Goal: Information Seeking & Learning: Learn about a topic

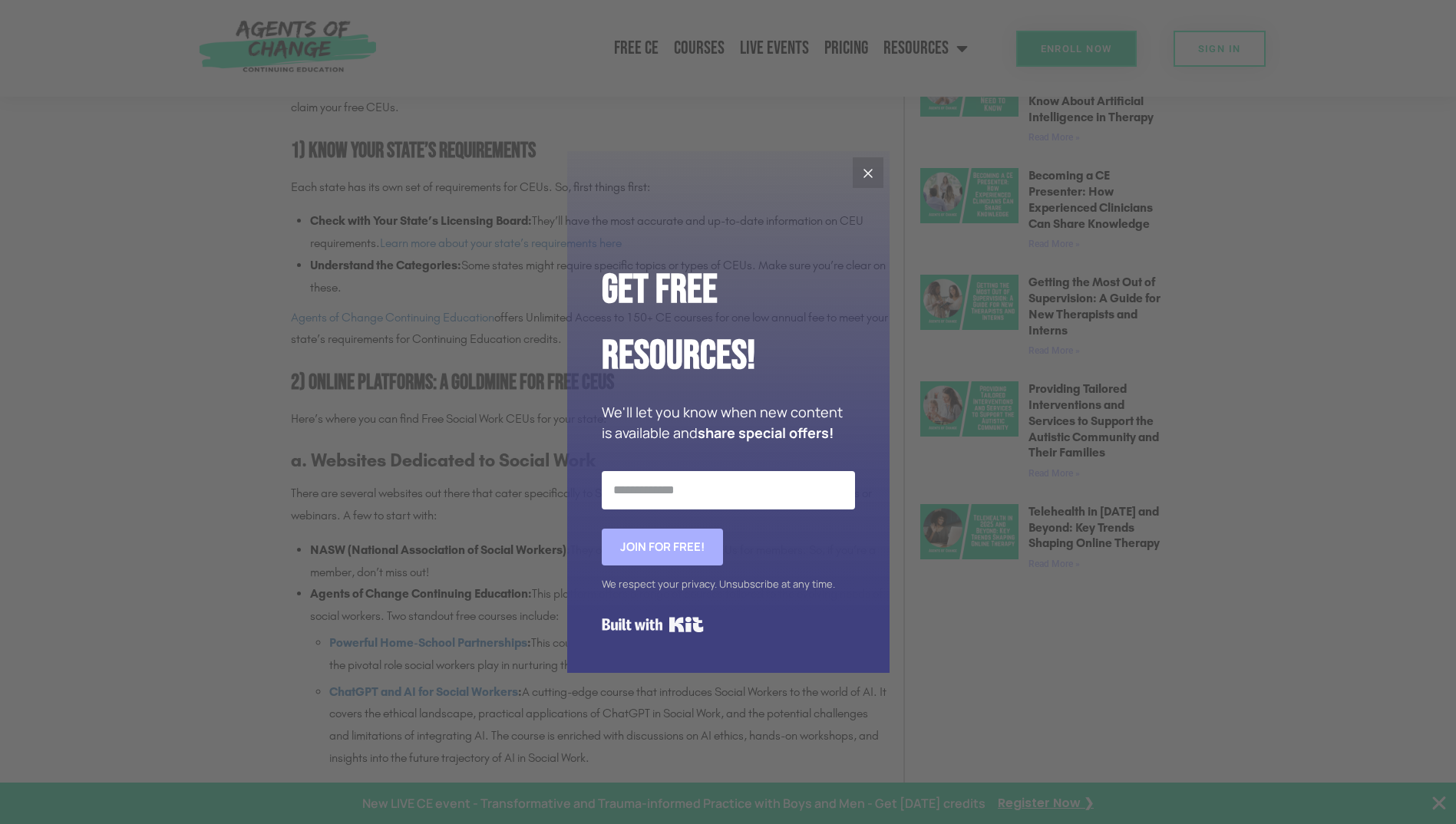
scroll to position [1074, 0]
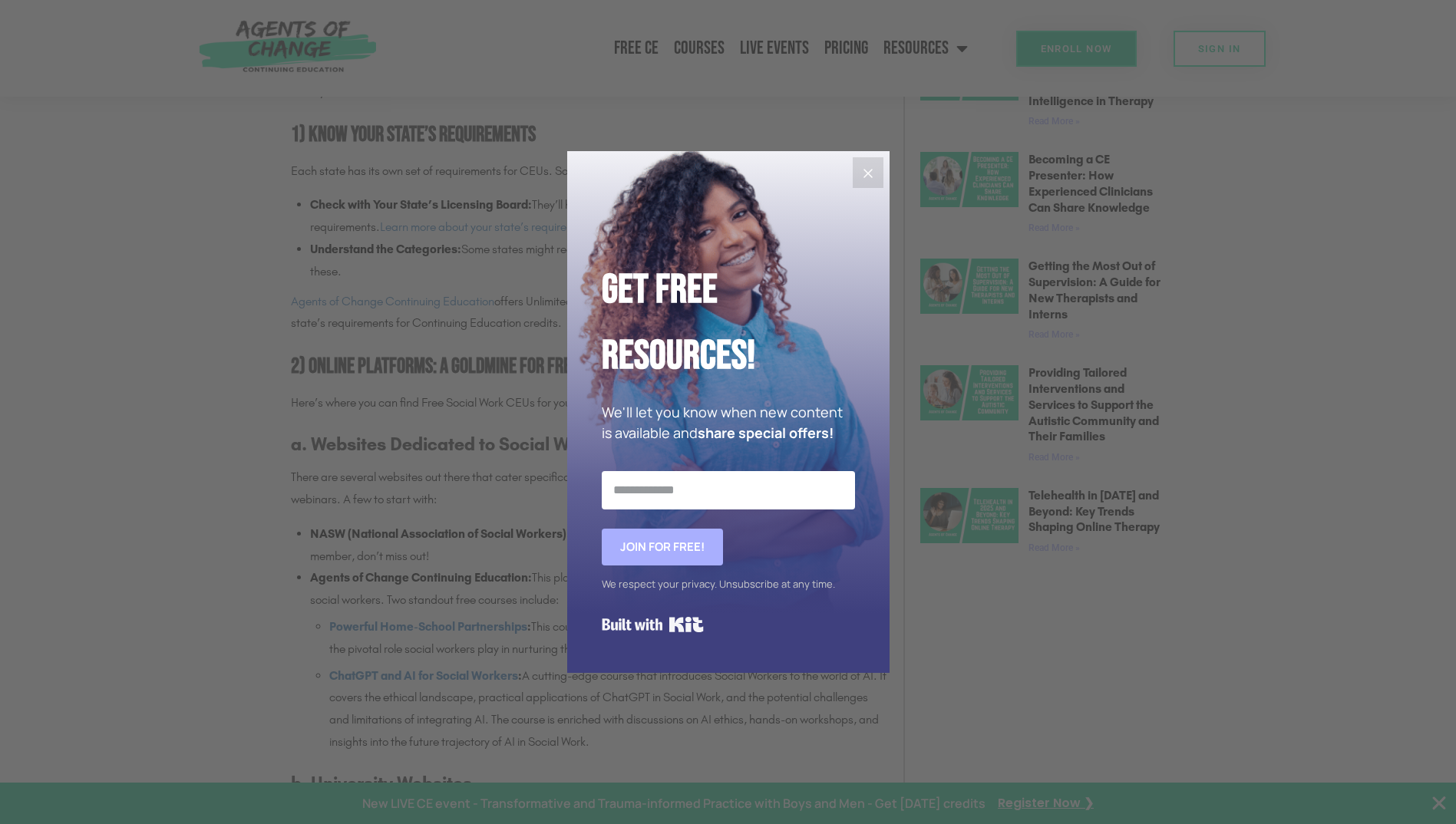
click at [869, 173] on icon "Close" at bounding box center [868, 173] width 9 height 9
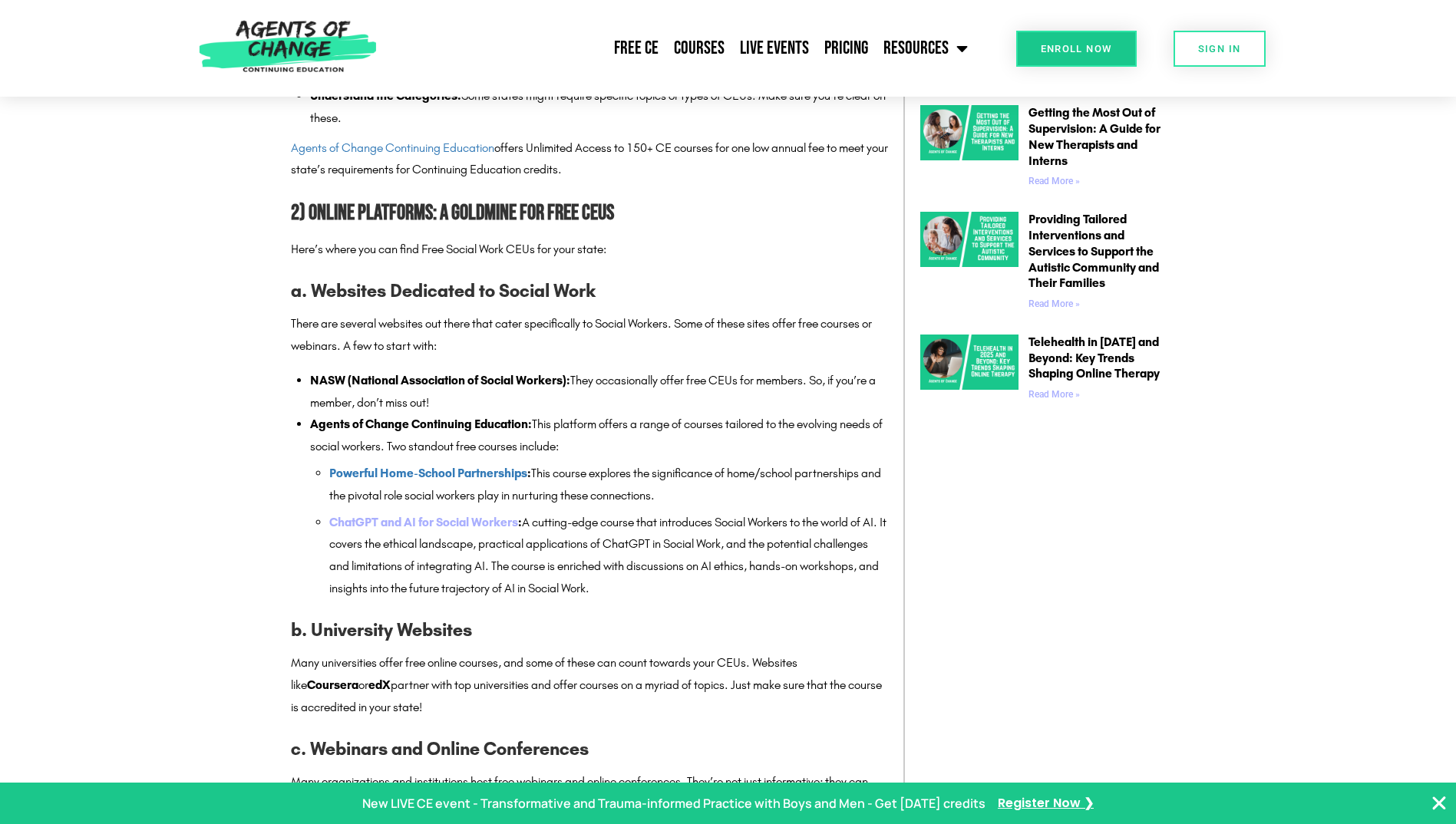
scroll to position [1305, 0]
